Goal: Information Seeking & Learning: Learn about a topic

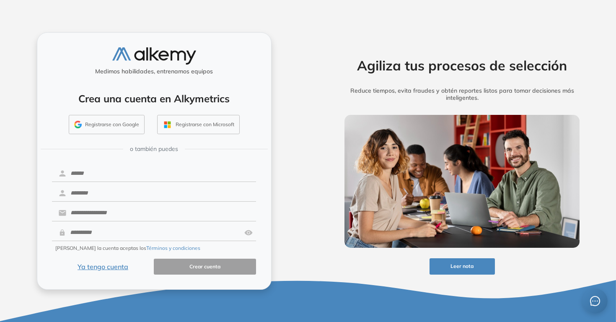
click at [107, 265] on button "Ya tengo cuenta" at bounding box center [103, 267] width 102 height 16
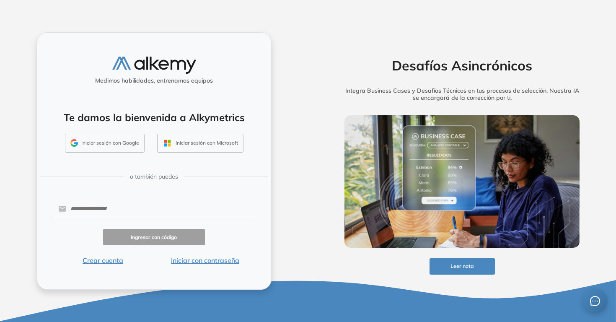
click at [212, 259] on button "Iniciar con contraseña" at bounding box center [205, 260] width 102 height 10
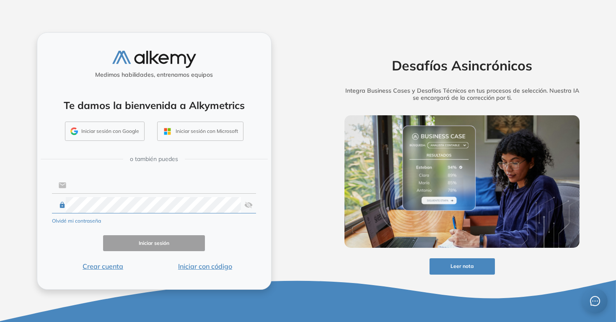
type input "**********"
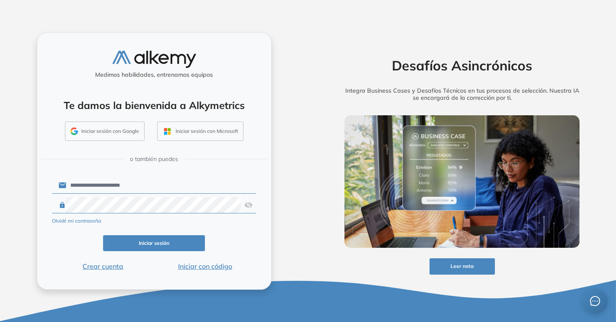
click at [174, 246] on button "Iniciar sesión" at bounding box center [154, 243] width 102 height 16
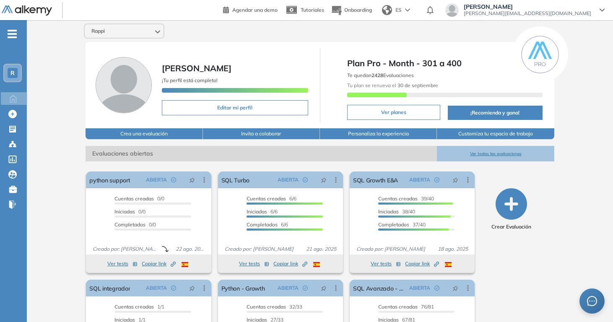
click at [483, 154] on button "Ver todas las evaluaciones" at bounding box center [495, 154] width 117 height 16
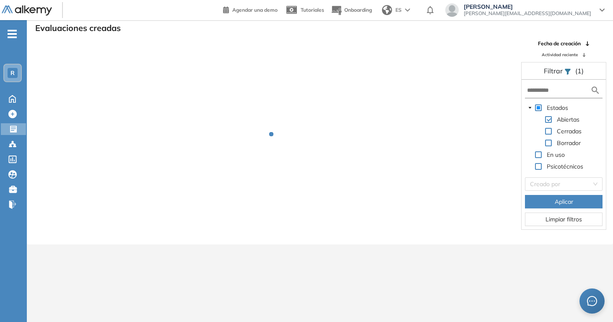
scroll to position [20, 0]
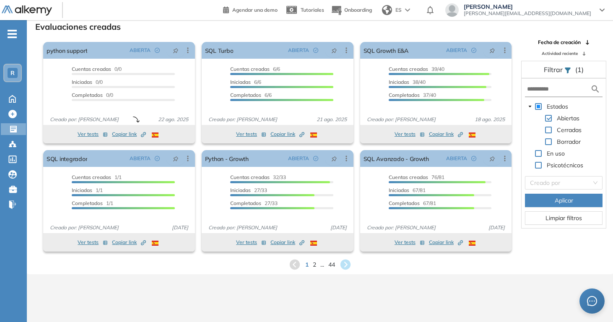
click at [304, 259] on div "1 2 ... 44" at bounding box center [320, 264] width 573 height 13
click at [311, 265] on div "1 2 ... 44" at bounding box center [320, 264] width 573 height 13
click at [313, 265] on span "2" at bounding box center [314, 264] width 4 height 10
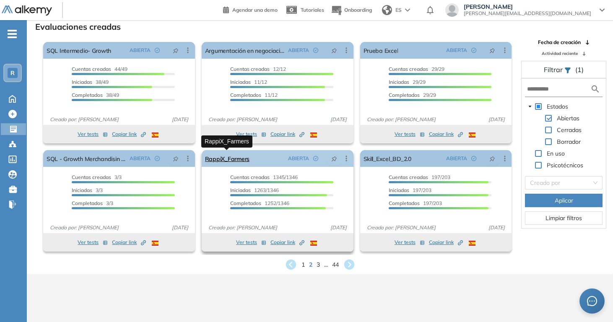
click at [233, 161] on link "RappiX_Farmers" at bounding box center [227, 158] width 44 height 17
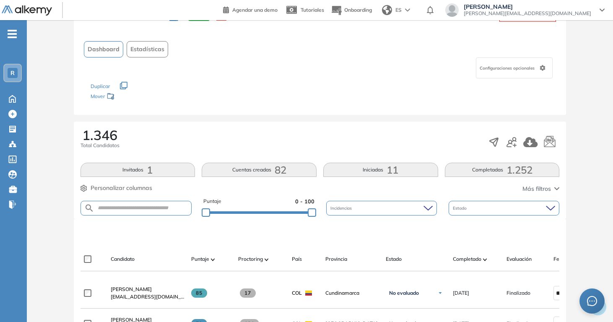
scroll to position [220, 0]
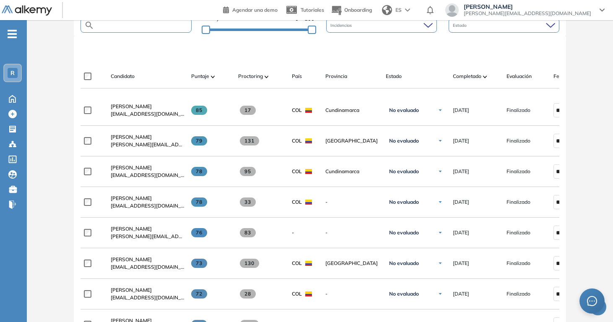
click at [141, 25] on input "text" at bounding box center [142, 25] width 97 height 6
type input "*******"
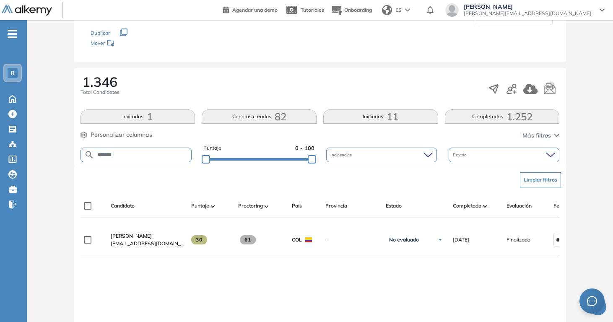
scroll to position [194, 0]
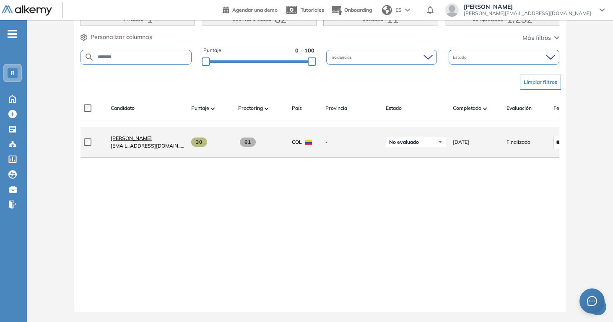
click at [152, 137] on span "Luis Alberto Zea Gamba" at bounding box center [131, 138] width 41 height 6
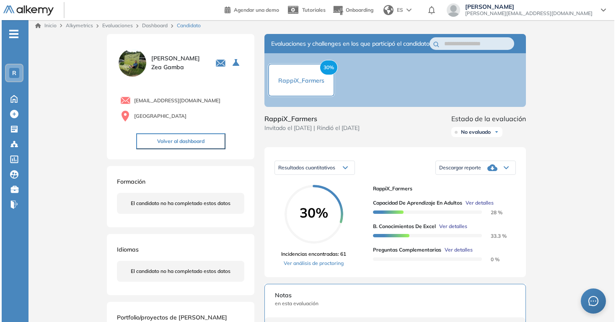
scroll to position [2, 0]
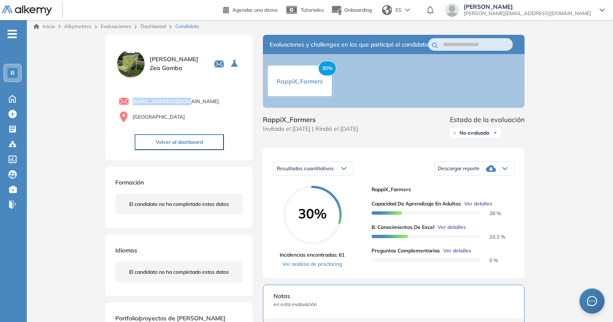
drag, startPoint x: 183, startPoint y: 105, endPoint x: 127, endPoint y: 100, distance: 55.9
click at [127, 100] on div "luiszea42@gmail.com" at bounding box center [181, 101] width 124 height 10
click at [221, 90] on div "luiszea42@gmail.com Colombia Volver al dashboard" at bounding box center [178, 118] width 127 height 64
drag, startPoint x: 170, startPoint y: 98, endPoint x: 132, endPoint y: 104, distance: 39.1
click at [132, 104] on div "luiszea42@gmail.com" at bounding box center [181, 101] width 124 height 10
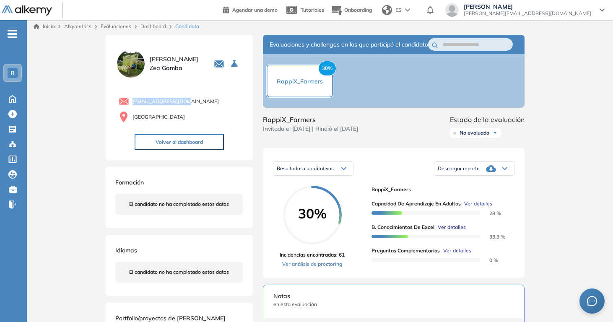
click at [459, 231] on span "Ver detalles" at bounding box center [452, 227] width 28 height 8
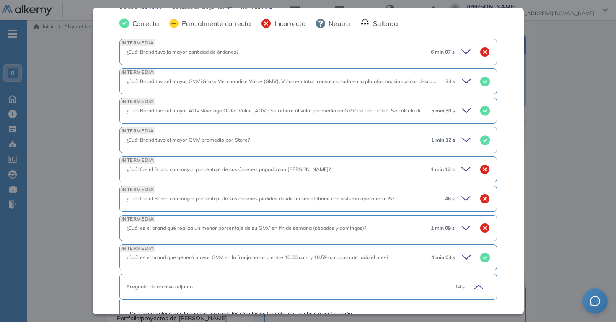
scroll to position [324, 0]
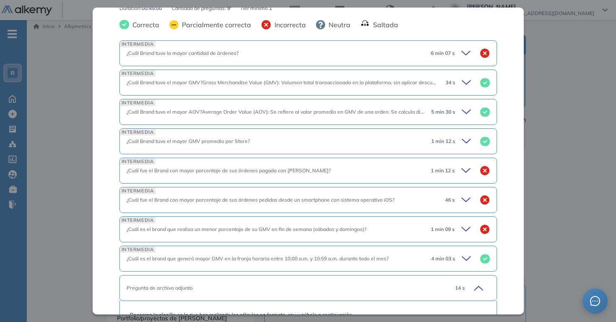
click at [454, 57] on div "6 min 07 s" at bounding box center [457, 53] width 66 height 12
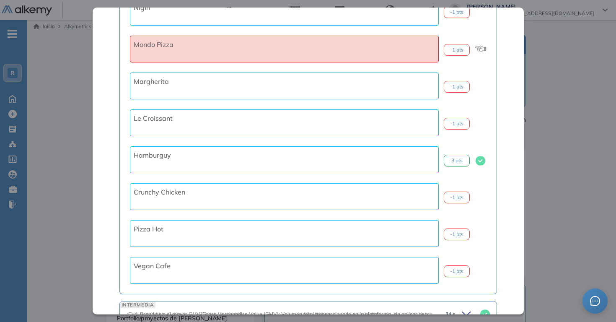
scroll to position [717, 0]
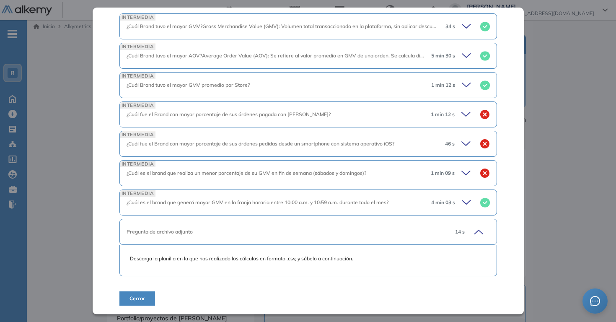
click at [465, 114] on icon at bounding box center [468, 115] width 12 height 12
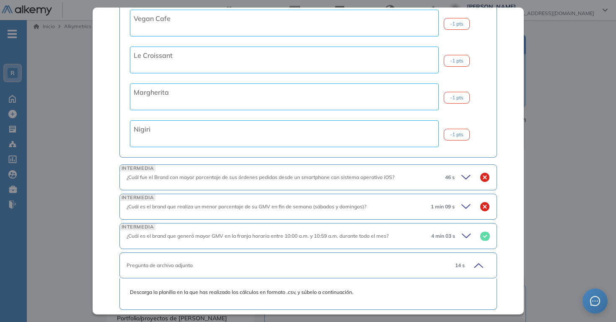
click at [462, 170] on div "INTERMEDIA ¿Cuál fue el Brand con mayor porcentaje de sus órdenes pedidas desde…" at bounding box center [308, 177] width 378 height 26
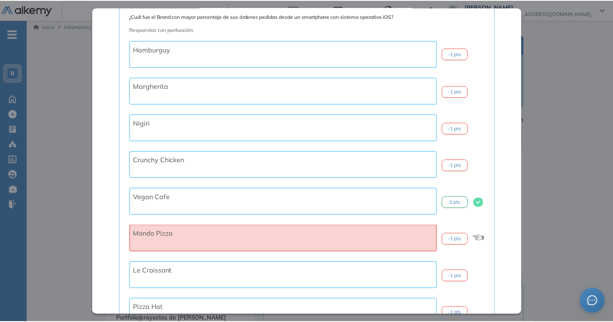
scroll to position [1390, 0]
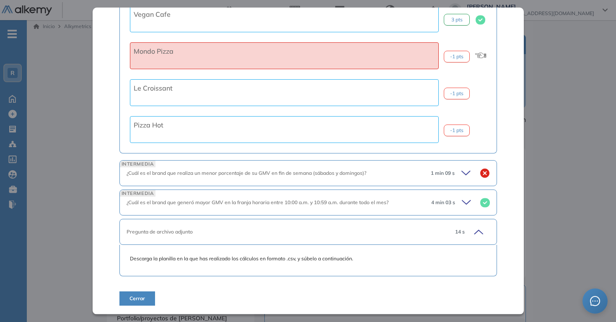
click at [574, 21] on div "Inicio Alkymetrics Evaluaciones Dashboard Candidato B. Conocimientos de Excel I…" at bounding box center [321, 279] width 589 height 522
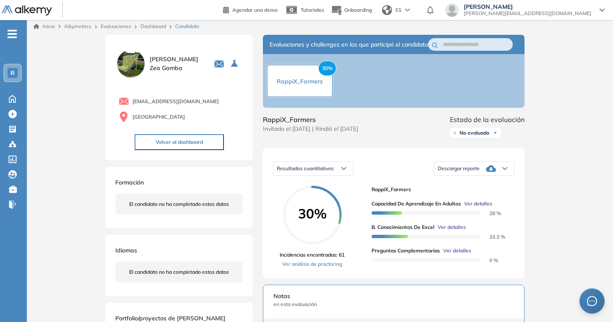
click at [547, 118] on div "Inicio Alkymetrics Evaluaciones Dashboard Candidato B. Conocimientos de Excel I…" at bounding box center [320, 279] width 586 height 522
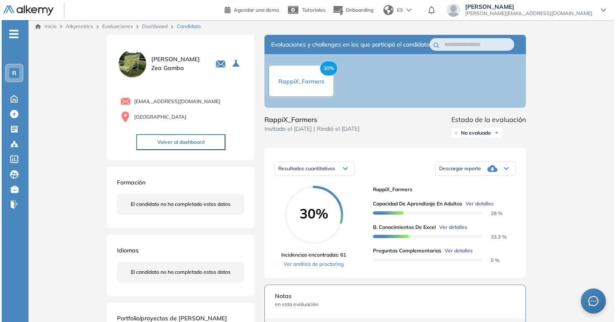
scroll to position [1086, 0]
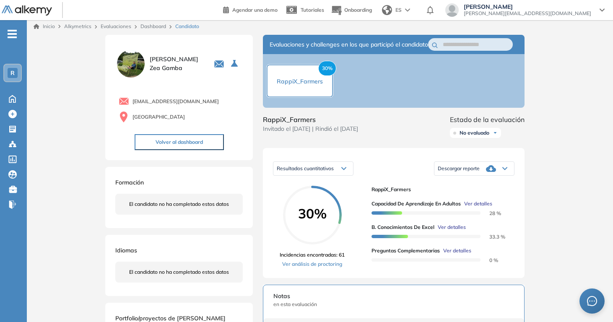
click at [490, 208] on span "Ver detalles" at bounding box center [478, 204] width 28 height 8
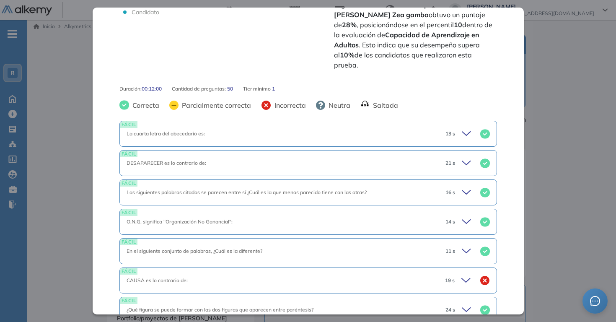
scroll to position [389, 0]
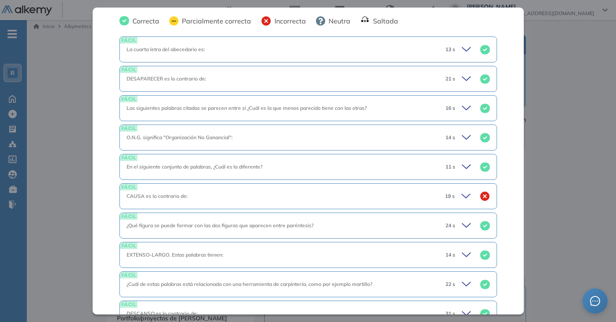
click at [462, 192] on icon at bounding box center [468, 196] width 12 height 12
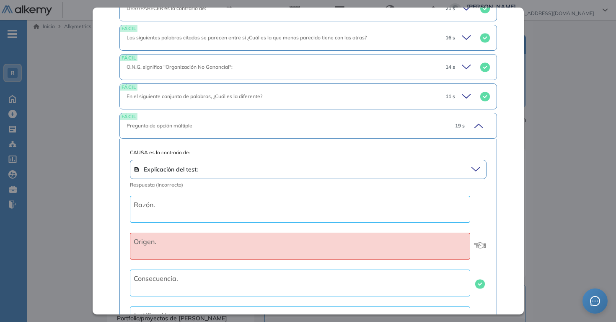
scroll to position [492, 0]
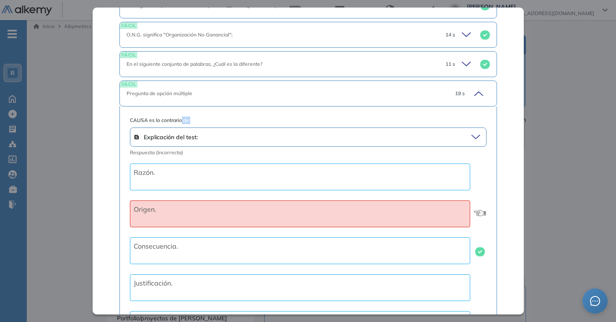
click at [181, 122] on div "CAUSA es lo contrario de: Explicación del test: Evalúa el conocimiento de antón…" at bounding box center [308, 227] width 357 height 221
click at [180, 122] on span "CAUSA es lo contrario de:" at bounding box center [308, 121] width 357 height 8
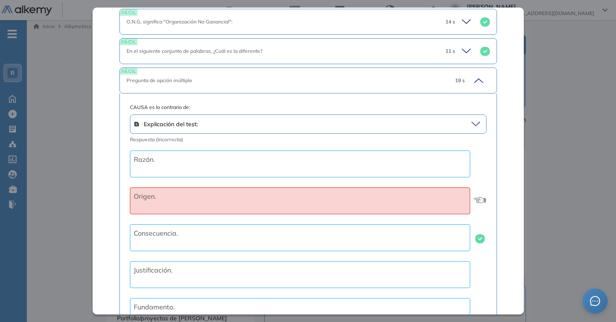
scroll to position [507, 0]
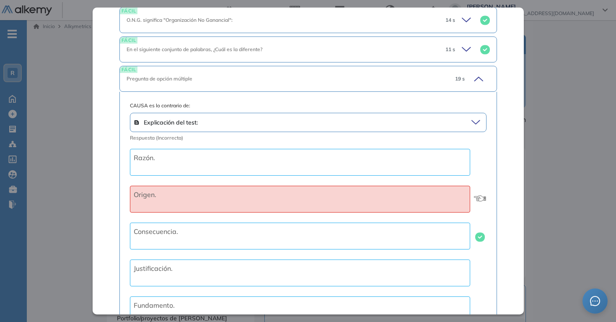
drag, startPoint x: 144, startPoint y: 201, endPoint x: 188, endPoint y: 208, distance: 44.0
click at [189, 208] on div "Origen." at bounding box center [300, 199] width 340 height 27
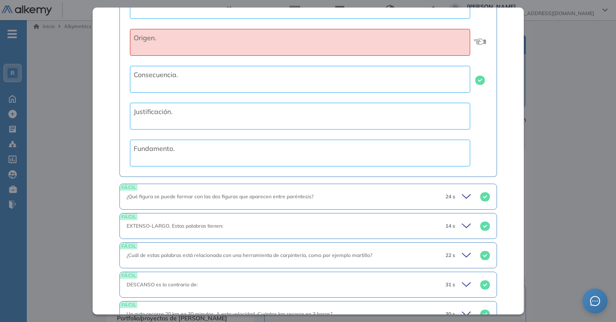
scroll to position [893, 0]
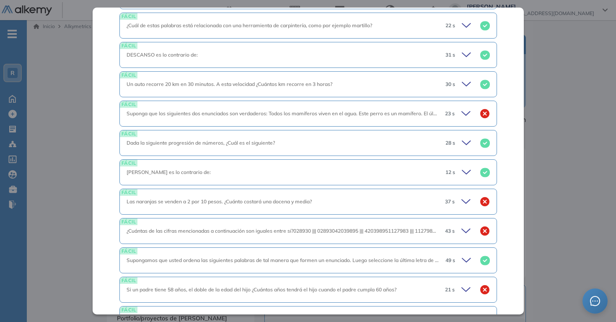
click at [454, 115] on div "23 s" at bounding box center [464, 114] width 52 height 12
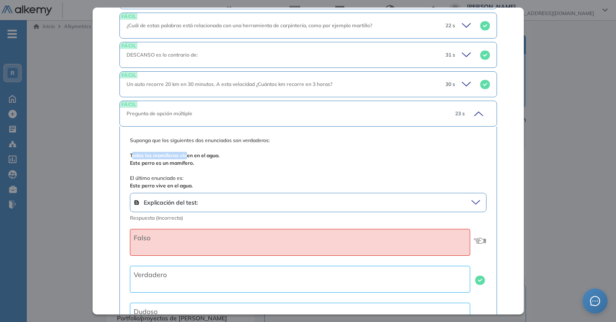
drag, startPoint x: 133, startPoint y: 155, endPoint x: 187, endPoint y: 154, distance: 54.1
click at [187, 154] on b "Todos los mamíferos viven en el agua." at bounding box center [175, 155] width 90 height 6
click at [168, 161] on b "Este perro es un mamífero." at bounding box center [162, 163] width 64 height 6
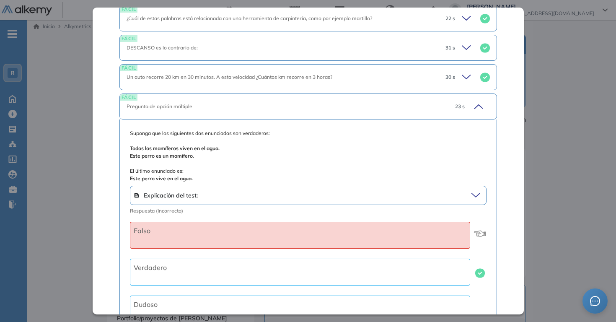
scroll to position [910, 0]
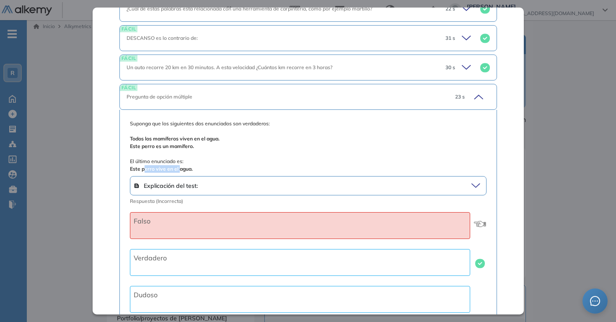
drag, startPoint x: 145, startPoint y: 170, endPoint x: 179, endPoint y: 167, distance: 34.0
click at [179, 167] on b "Este perro vive en el agua." at bounding box center [161, 169] width 63 height 6
click at [171, 215] on div "Falso" at bounding box center [300, 225] width 340 height 27
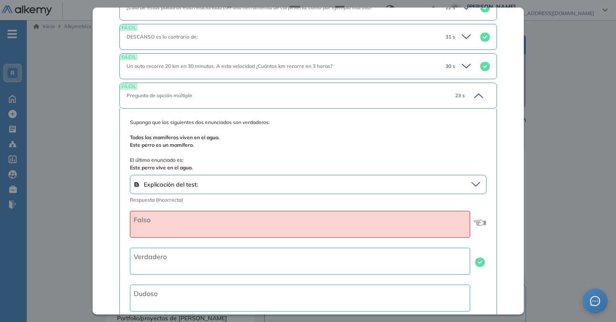
scroll to position [912, 0]
drag, startPoint x: 146, startPoint y: 254, endPoint x: 187, endPoint y: 262, distance: 42.0
click at [187, 262] on div "Verdadero" at bounding box center [300, 260] width 340 height 27
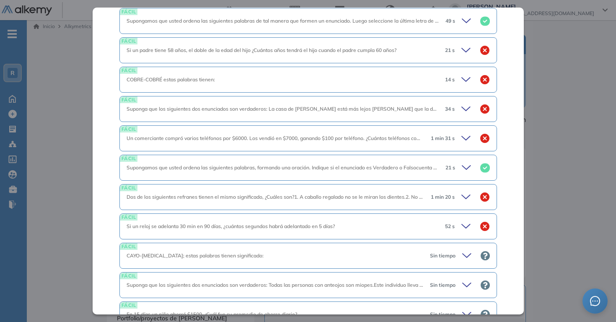
scroll to position [1349, 0]
click at [462, 95] on div "FÁCIL La cuarta letra del abecedario es: 13 s La cuarta letra del abecedario es…" at bounding box center [308, 40] width 378 height 1929
click at [462, 78] on icon at bounding box center [468, 80] width 12 height 12
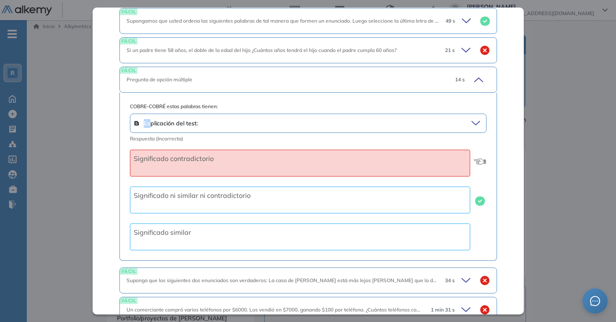
drag, startPoint x: 153, startPoint y: 123, endPoint x: 240, endPoint y: 113, distance: 88.2
click at [240, 113] on div "COBRE-COBRÉ estas palabras tienen: Explicación del test: Evalúa el conocimiento…" at bounding box center [308, 177] width 357 height 148
click at [203, 105] on span "COBRE-COBRÉ estas palabras tienen:" at bounding box center [308, 107] width 357 height 8
drag, startPoint x: 155, startPoint y: 204, endPoint x: 265, endPoint y: 204, distance: 109.8
click at [265, 204] on div "Significado ni similar ni contradictorio" at bounding box center [300, 200] width 340 height 27
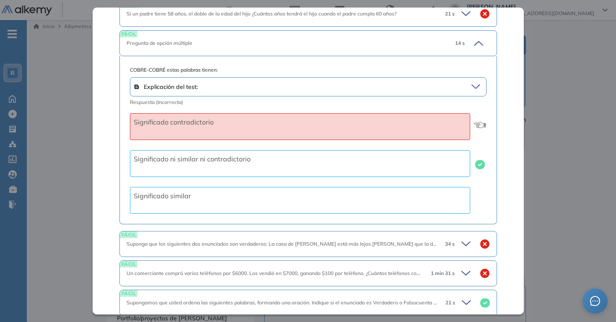
scroll to position [1386, 0]
drag, startPoint x: 173, startPoint y: 119, endPoint x: 211, endPoint y: 115, distance: 38.3
click at [211, 115] on div "Significado contradictorio" at bounding box center [300, 126] width 340 height 27
click at [448, 244] on span "34 s" at bounding box center [450, 244] width 10 height 8
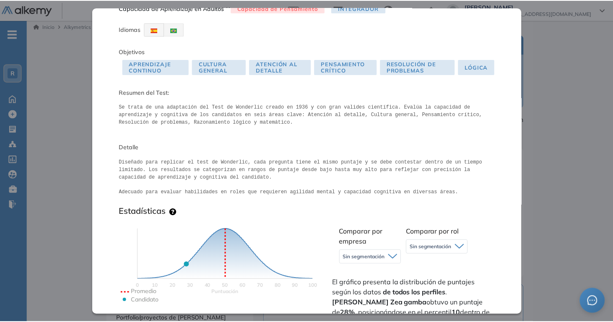
scroll to position [0, 0]
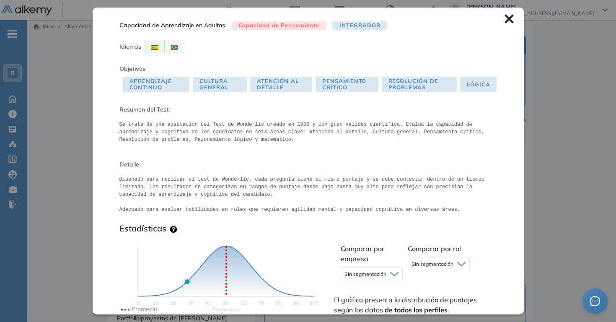
click at [505, 18] on icon at bounding box center [509, 18] width 9 height 9
